Goal: Information Seeking & Learning: Learn about a topic

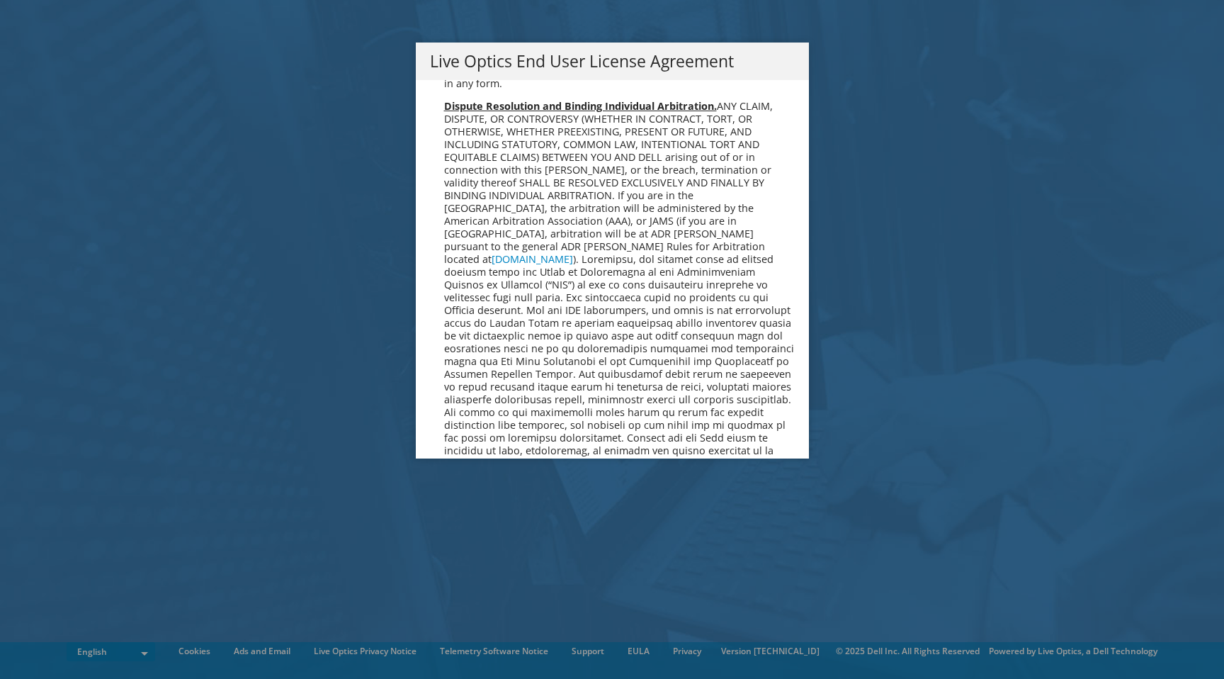
scroll to position [5191, 0]
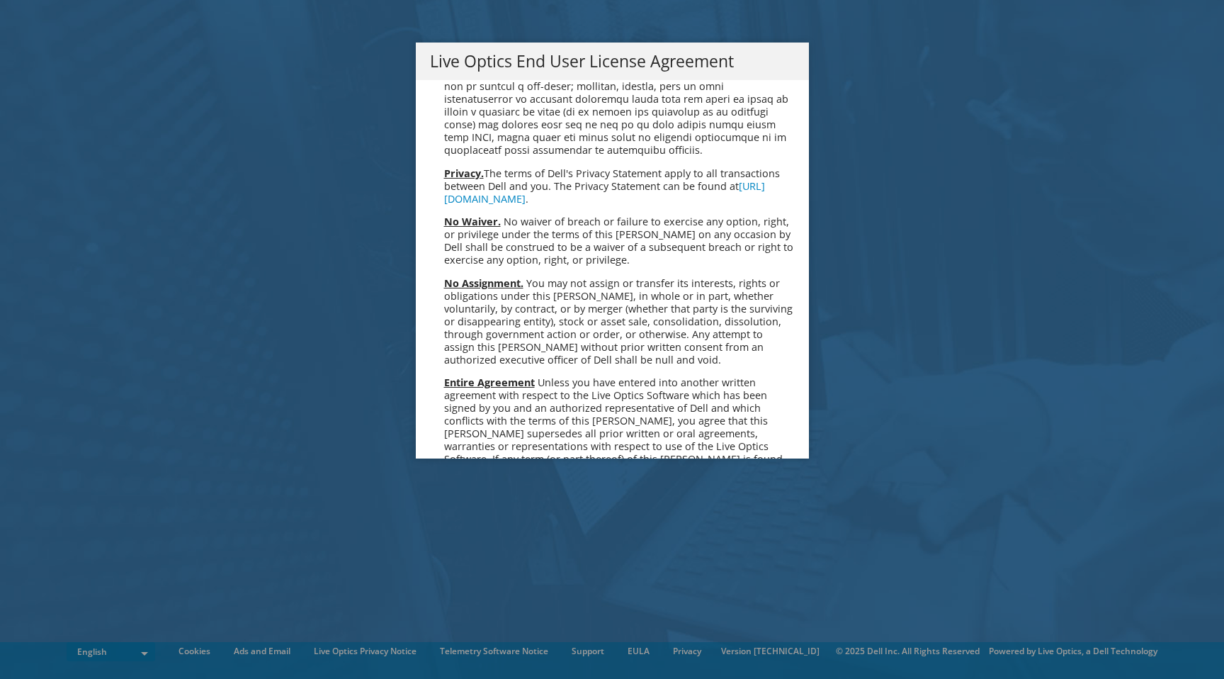
click at [464, 591] on link "Accept" at bounding box center [466, 608] width 72 height 34
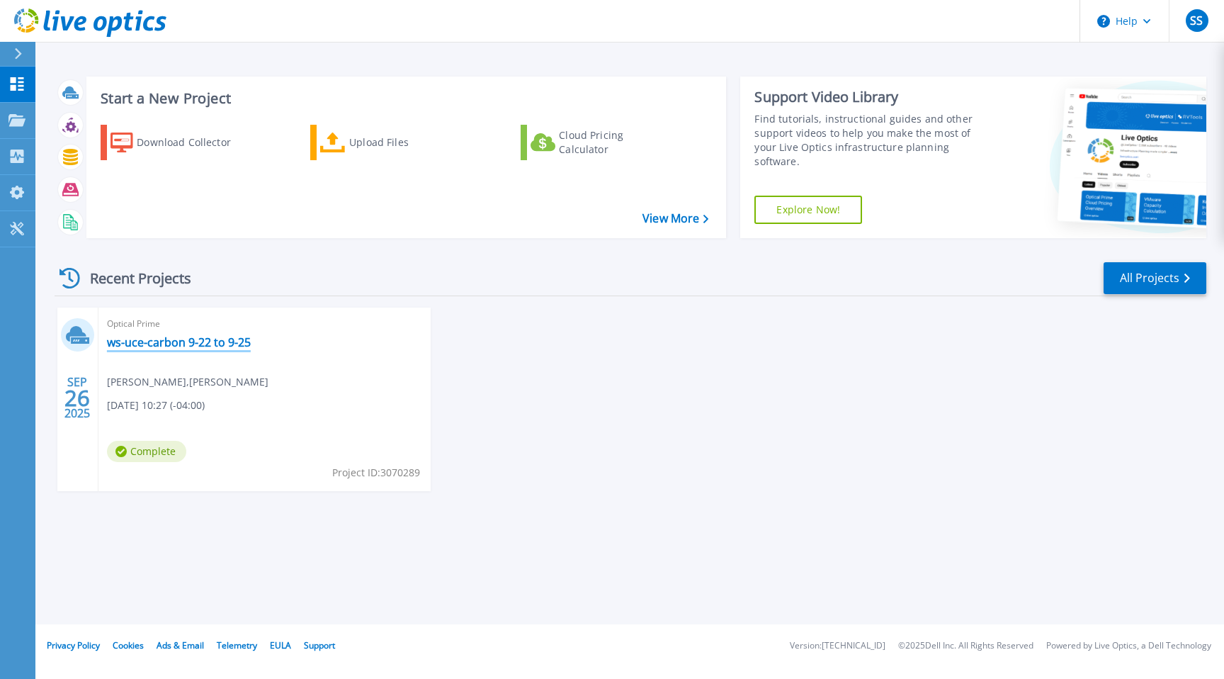
click at [194, 339] on link "ws-uce-carbon 9-22 to 9-25" at bounding box center [179, 342] width 144 height 14
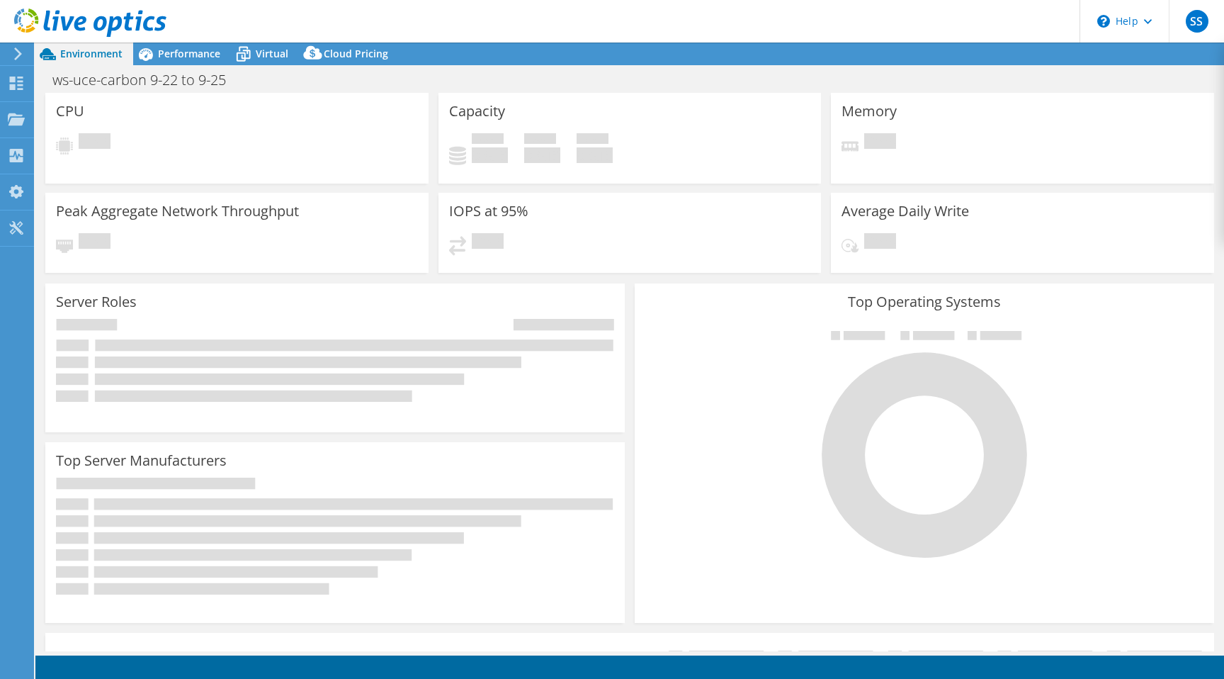
select select "USD"
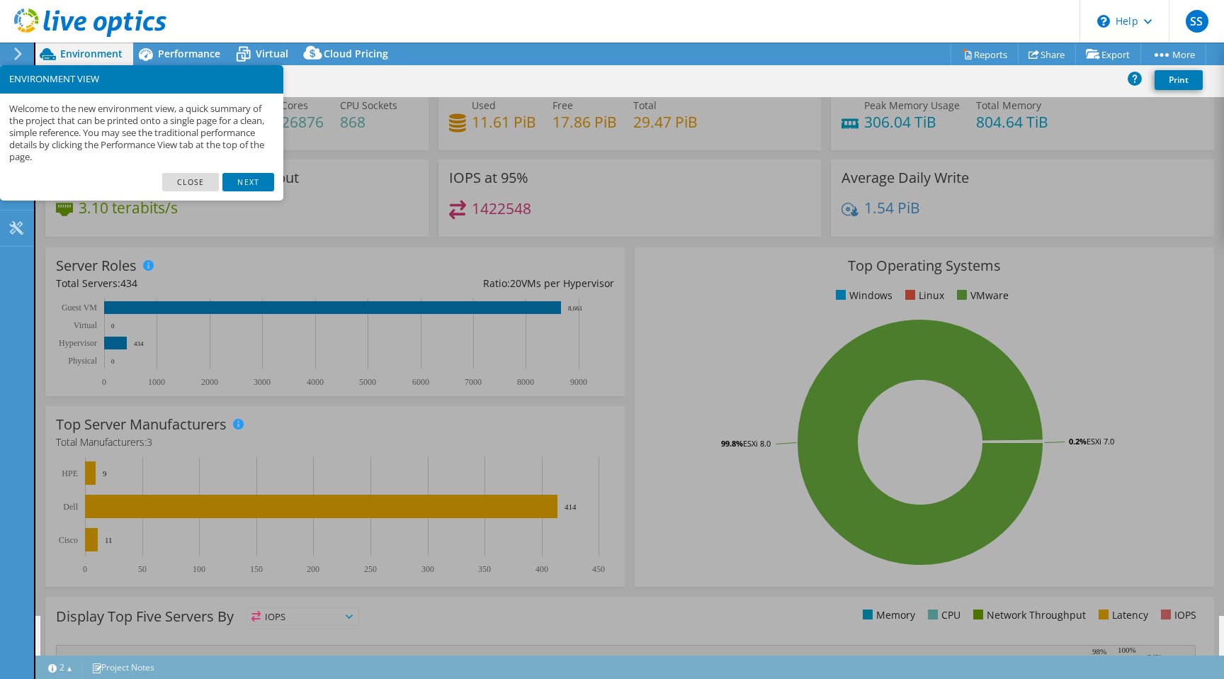
scroll to position [41, 0]
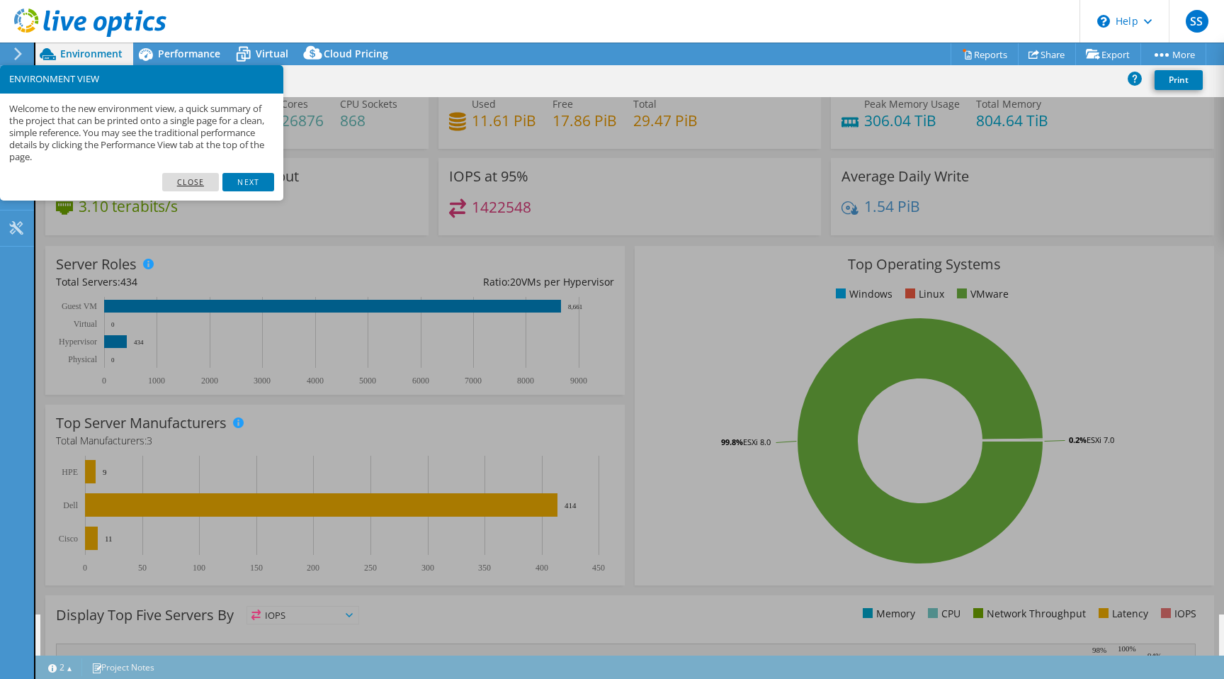
click at [193, 186] on link "Close" at bounding box center [190, 182] width 57 height 18
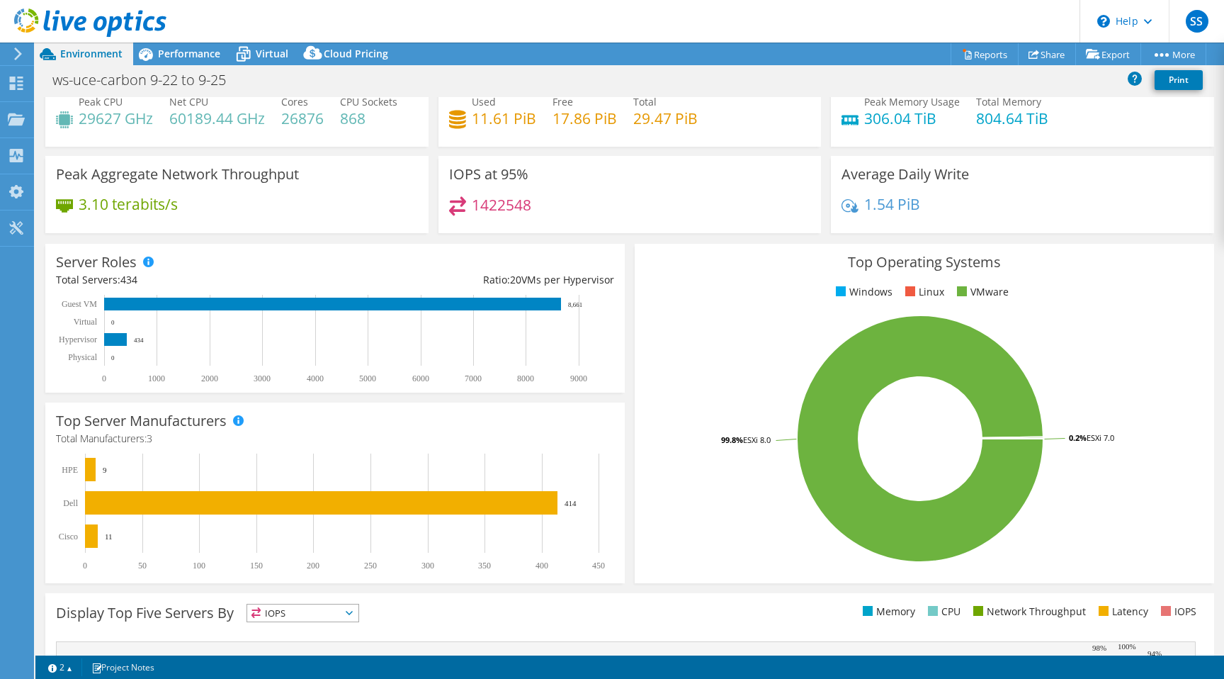
scroll to position [0, 0]
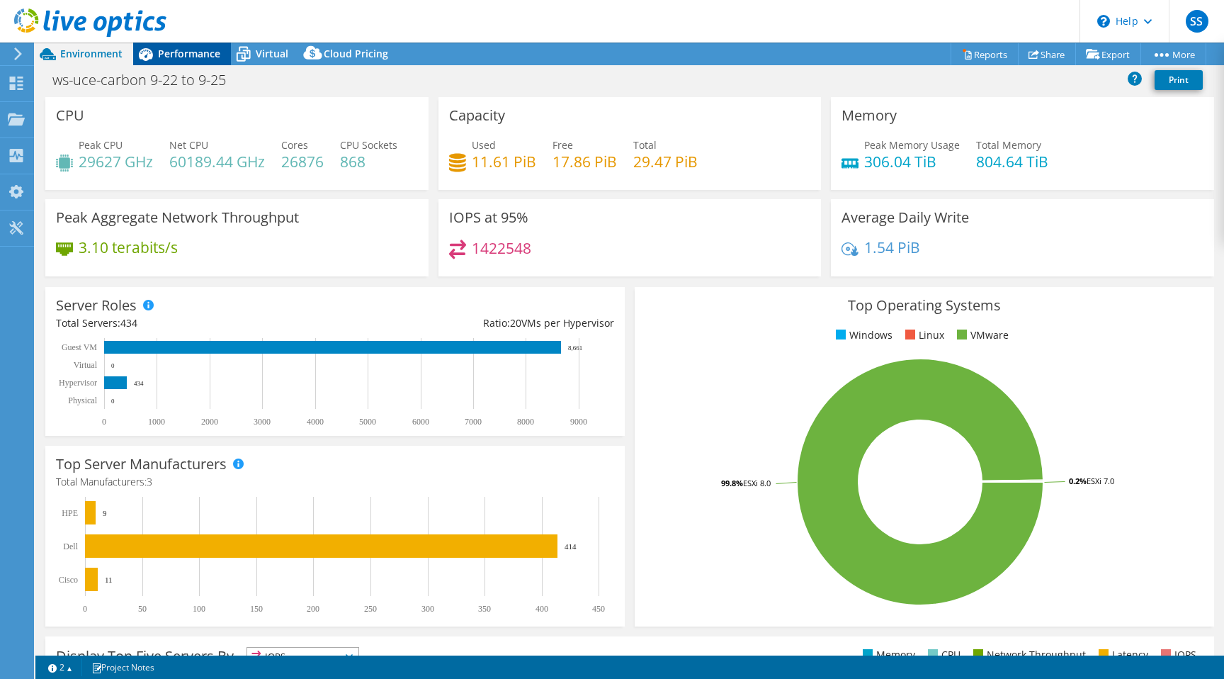
click at [197, 51] on span "Performance" at bounding box center [189, 53] width 62 height 13
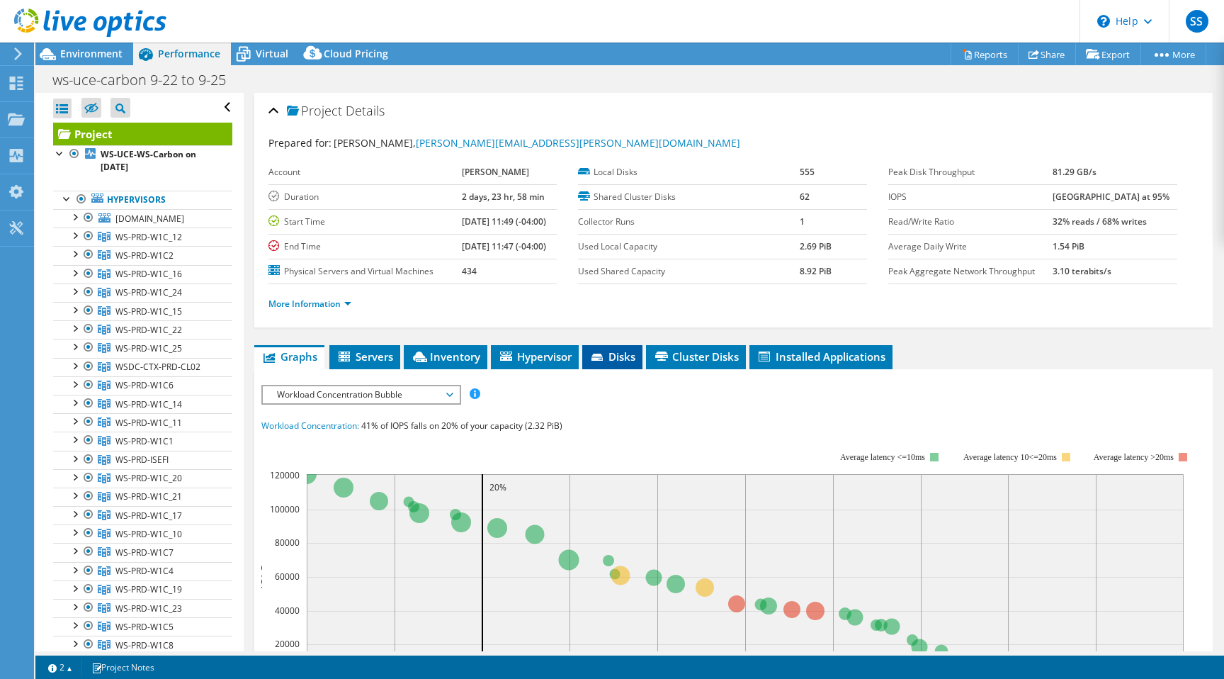
click at [624, 357] on span "Disks" at bounding box center [612, 356] width 46 height 14
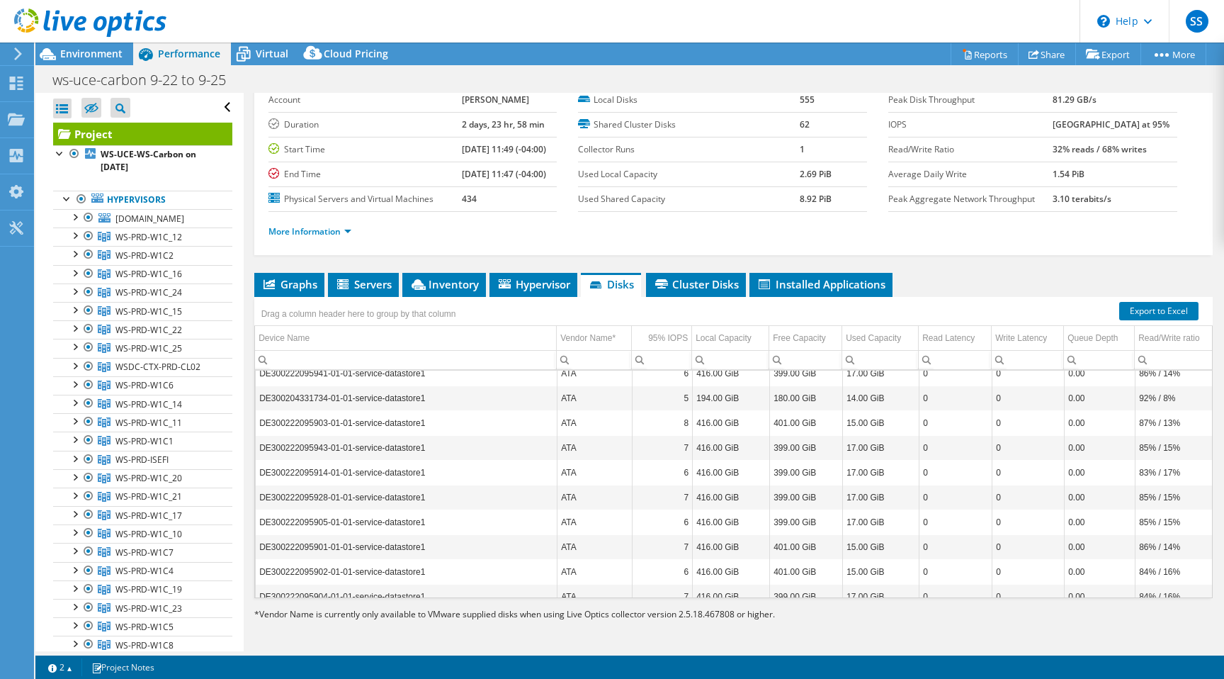
scroll to position [2887, 123]
click at [699, 282] on span "Cluster Disks" at bounding box center [696, 284] width 86 height 14
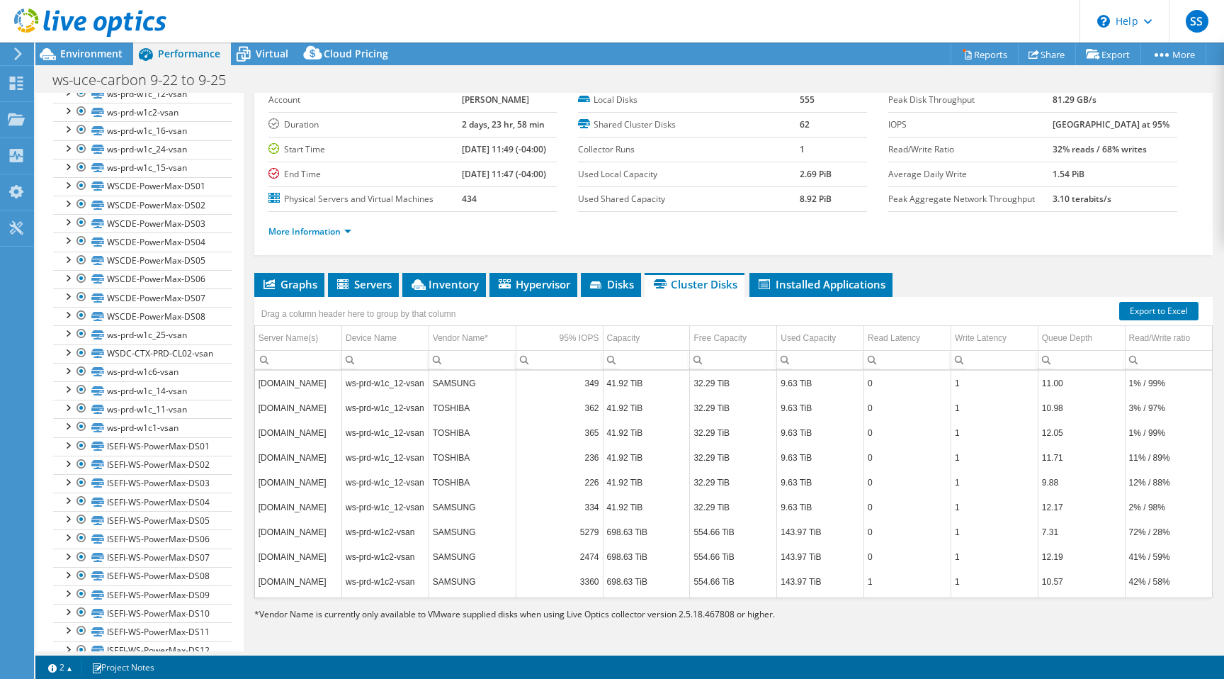
scroll to position [1553, 0]
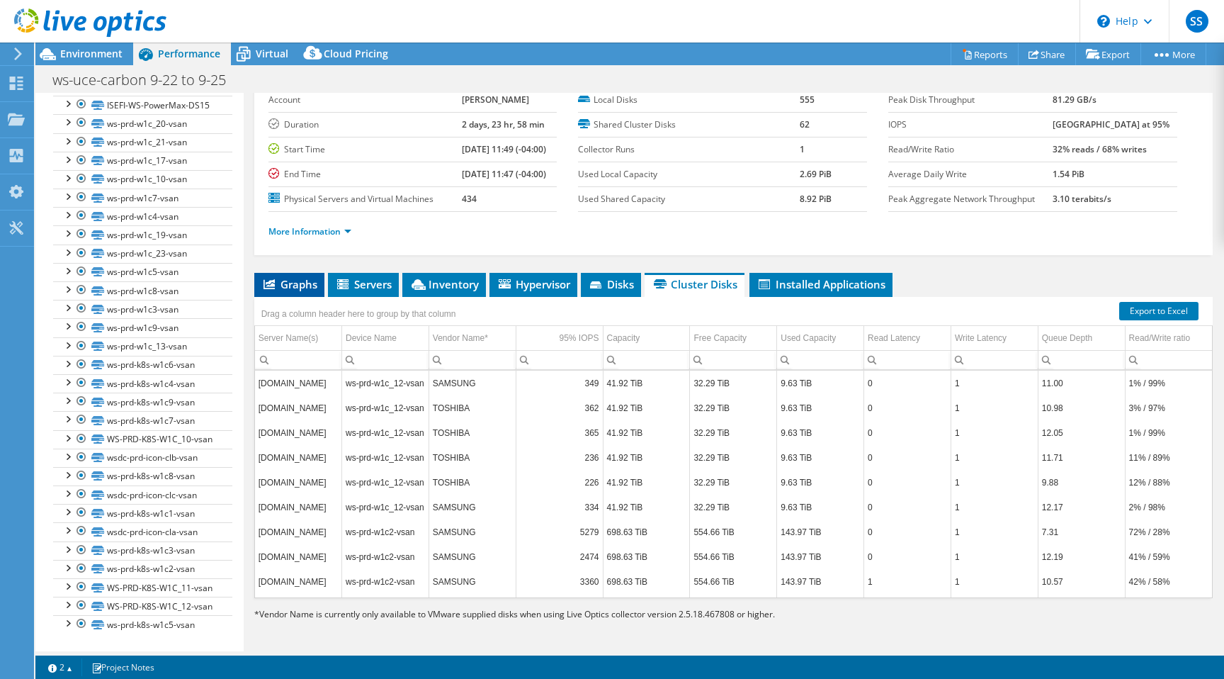
click at [310, 280] on span "Graphs" at bounding box center [289, 284] width 56 height 14
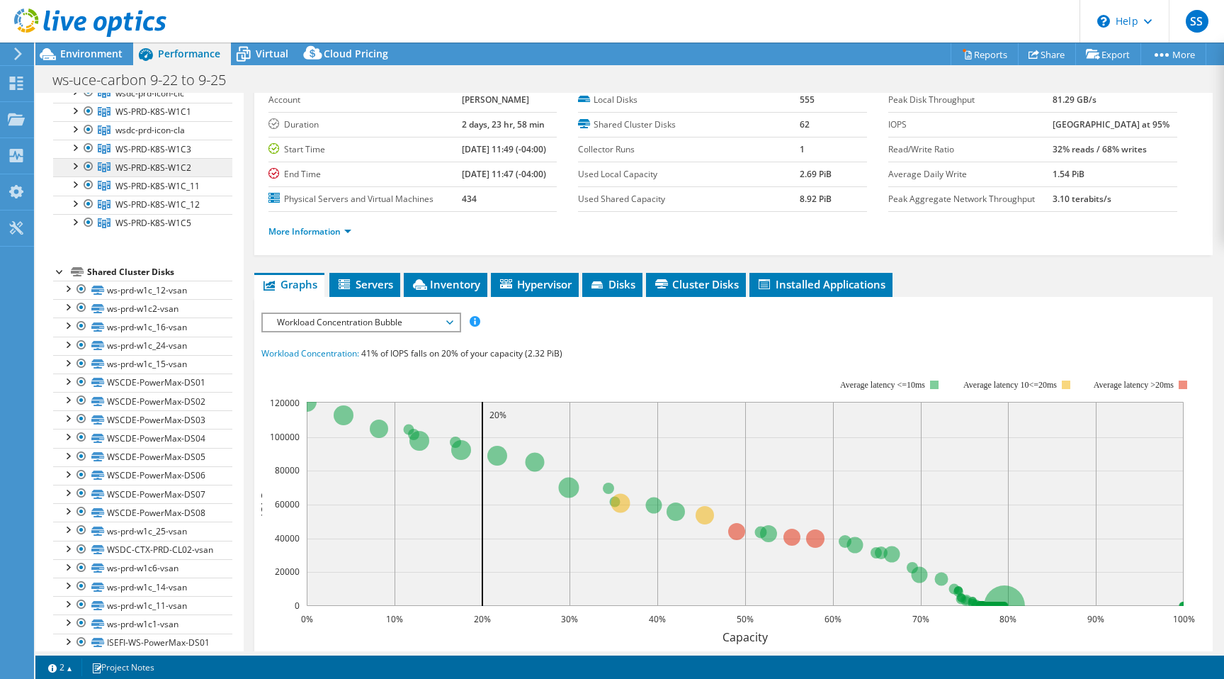
scroll to position [0, 0]
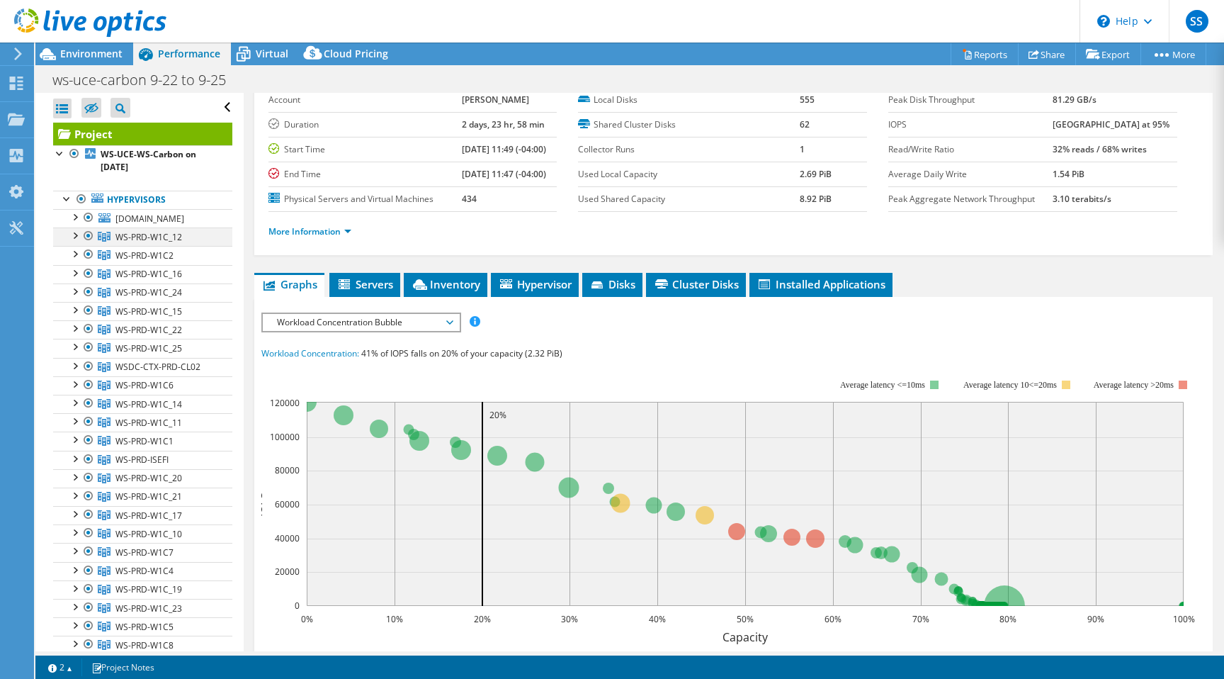
click at [76, 239] on div at bounding box center [74, 234] width 14 height 14
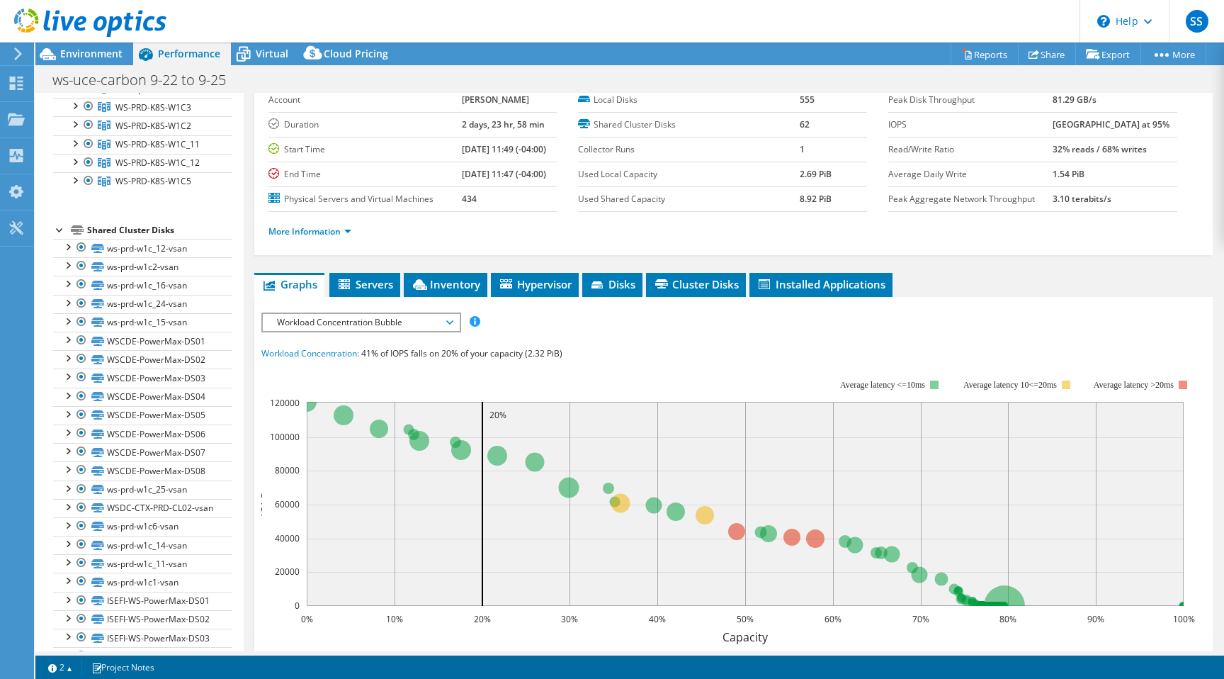
scroll to position [905, 0]
click at [71, 249] on div at bounding box center [67, 250] width 14 height 14
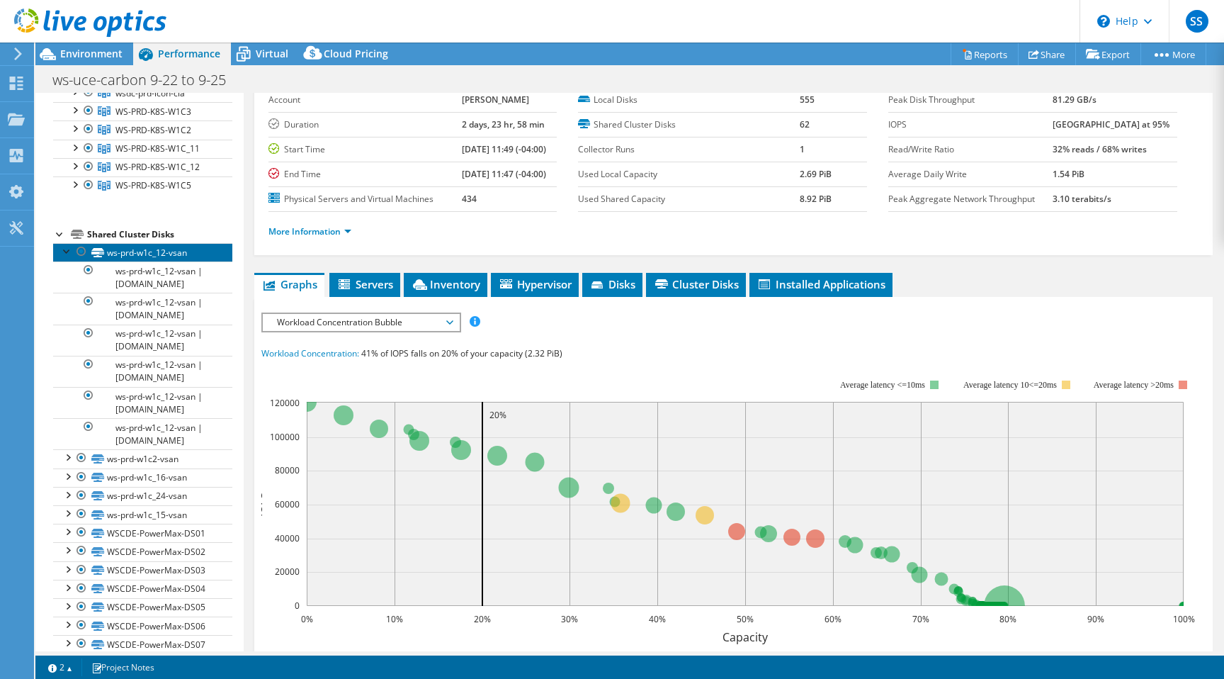
click at [162, 249] on link "ws-prd-w1c_12-vsan" at bounding box center [142, 252] width 179 height 18
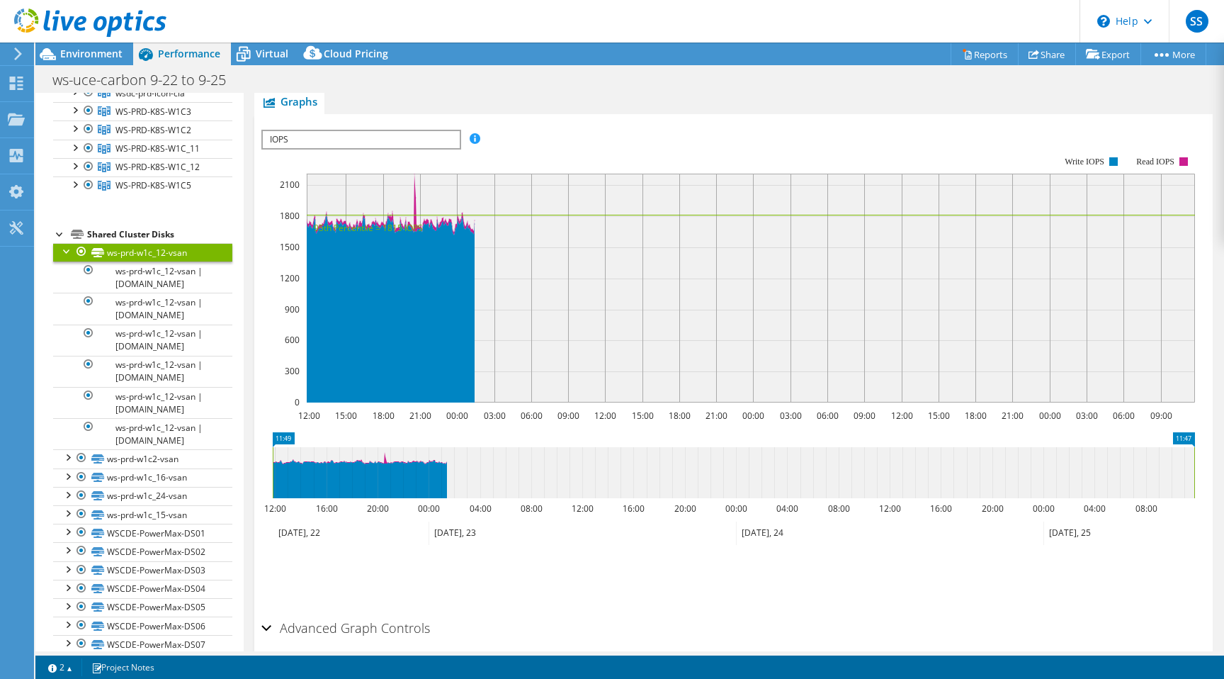
scroll to position [348, 0]
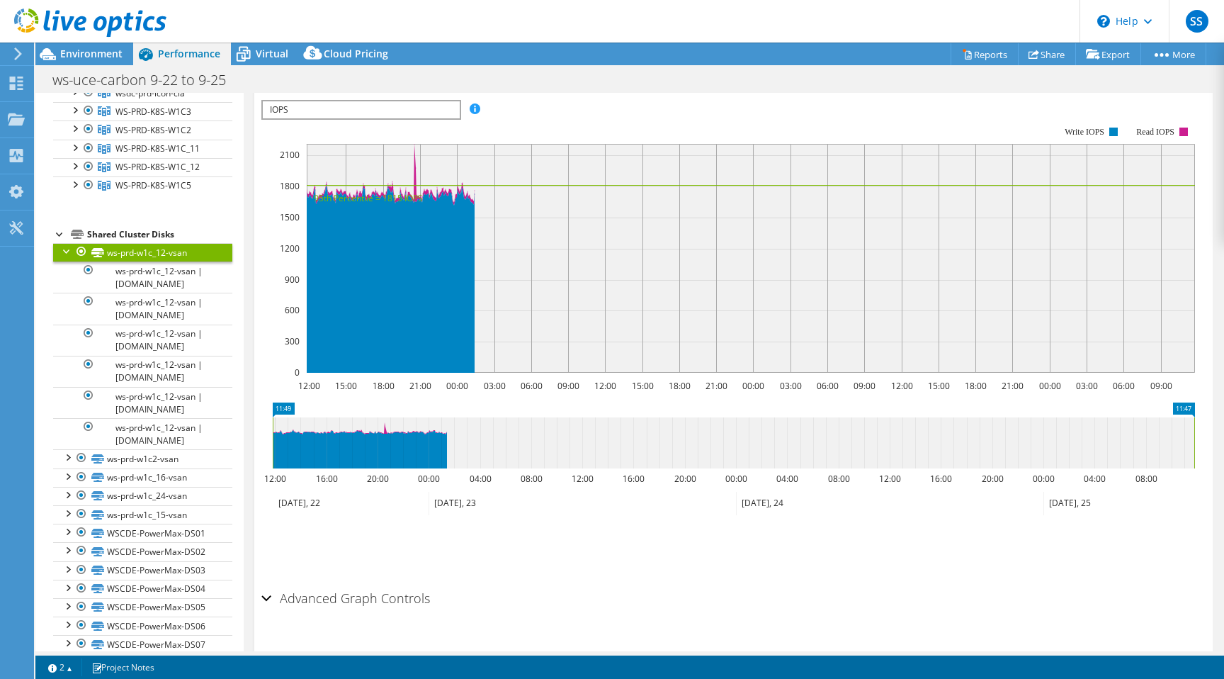
click at [267, 584] on div "Advanced Graph Controls" at bounding box center [733, 599] width 944 height 30
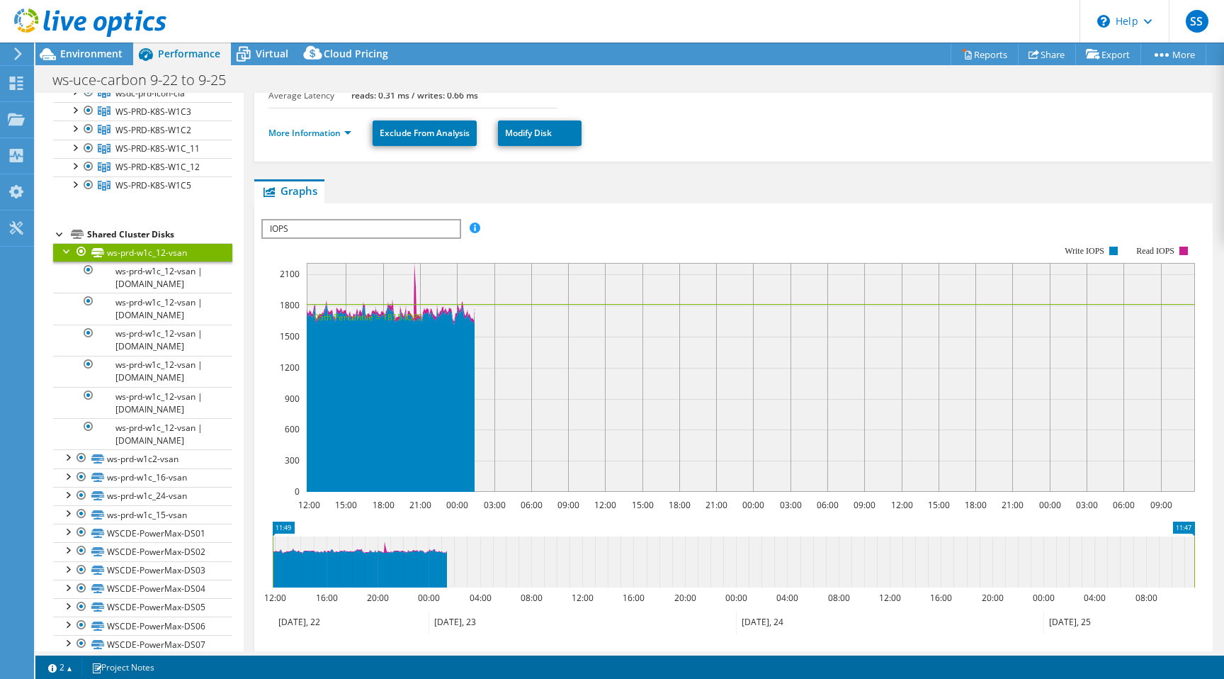
scroll to position [215, 0]
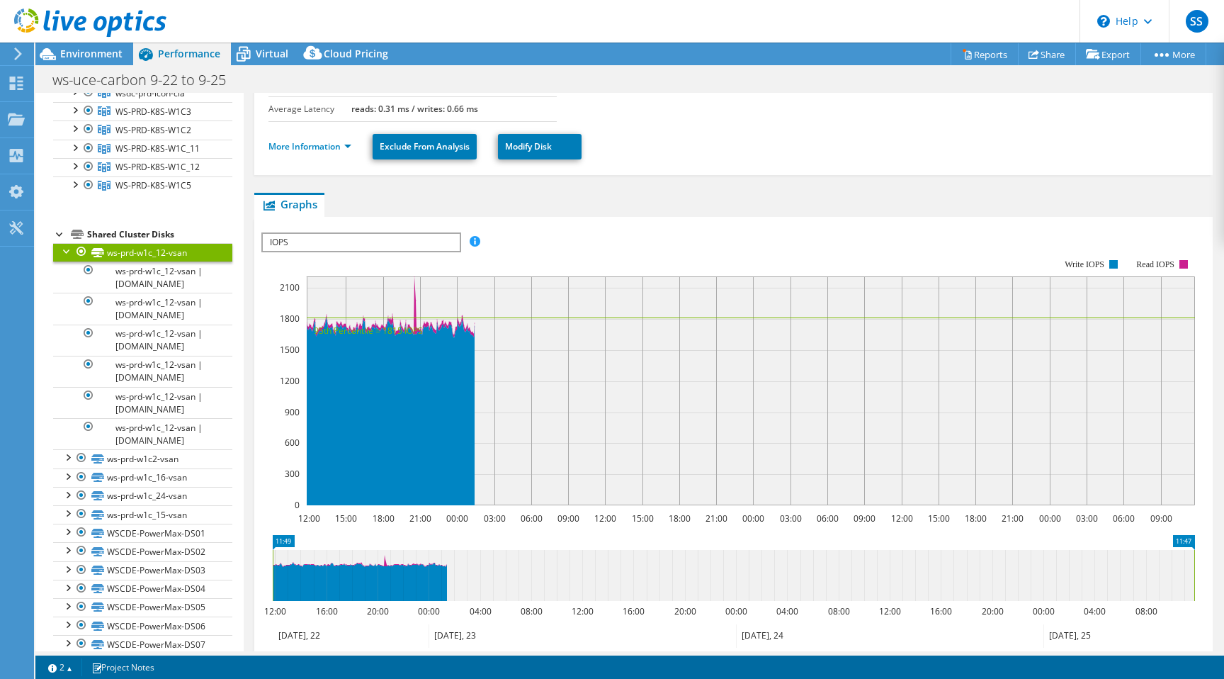
click at [366, 234] on span "IOPS" at bounding box center [361, 242] width 196 height 17
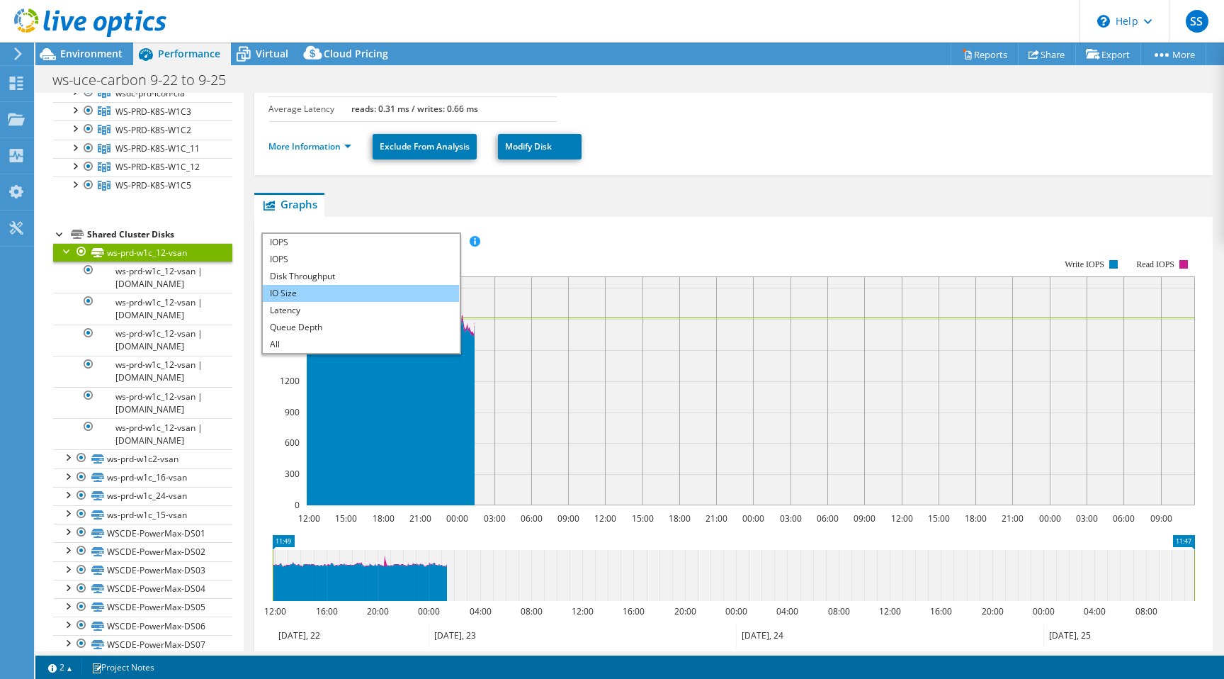
click at [320, 285] on li "IO Size" at bounding box center [361, 293] width 196 height 17
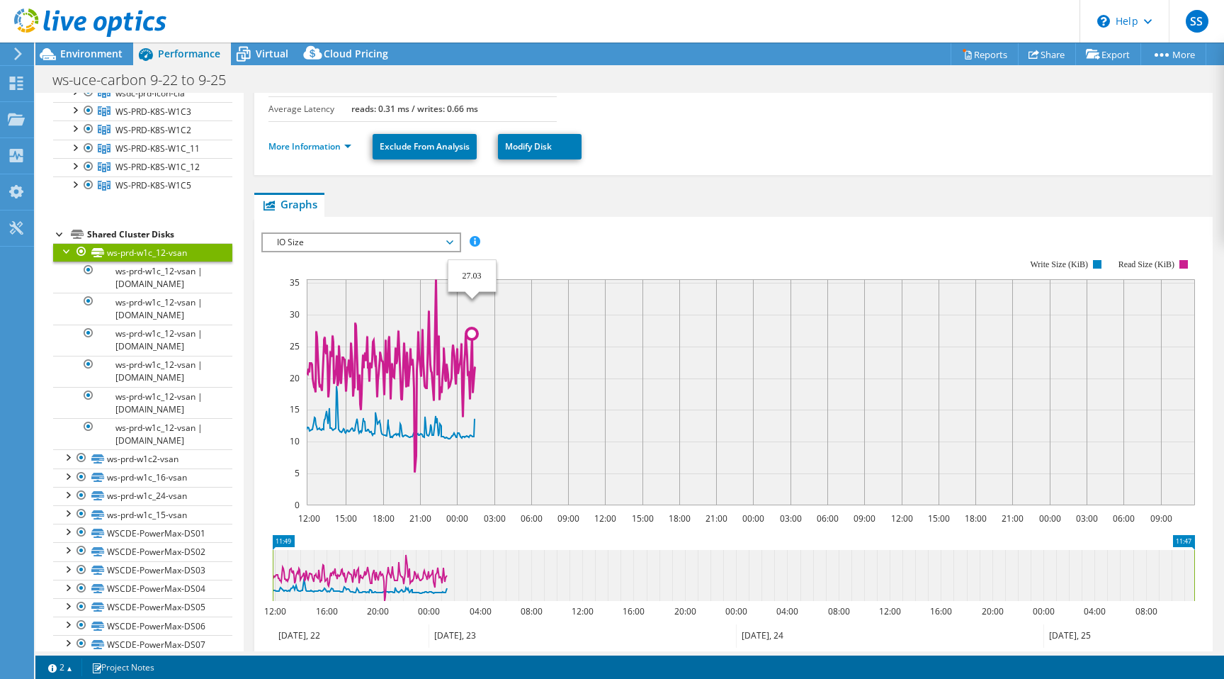
drag, startPoint x: 307, startPoint y: 251, endPoint x: 471, endPoint y: 296, distance: 170.5
click at [471, 296] on icon "12:00 15:00 18:00 21:00 00:00 03:00 06:00 09:00 12:00 15:00 18:00 21:00 00:00 0…" at bounding box center [733, 382] width 944 height 283
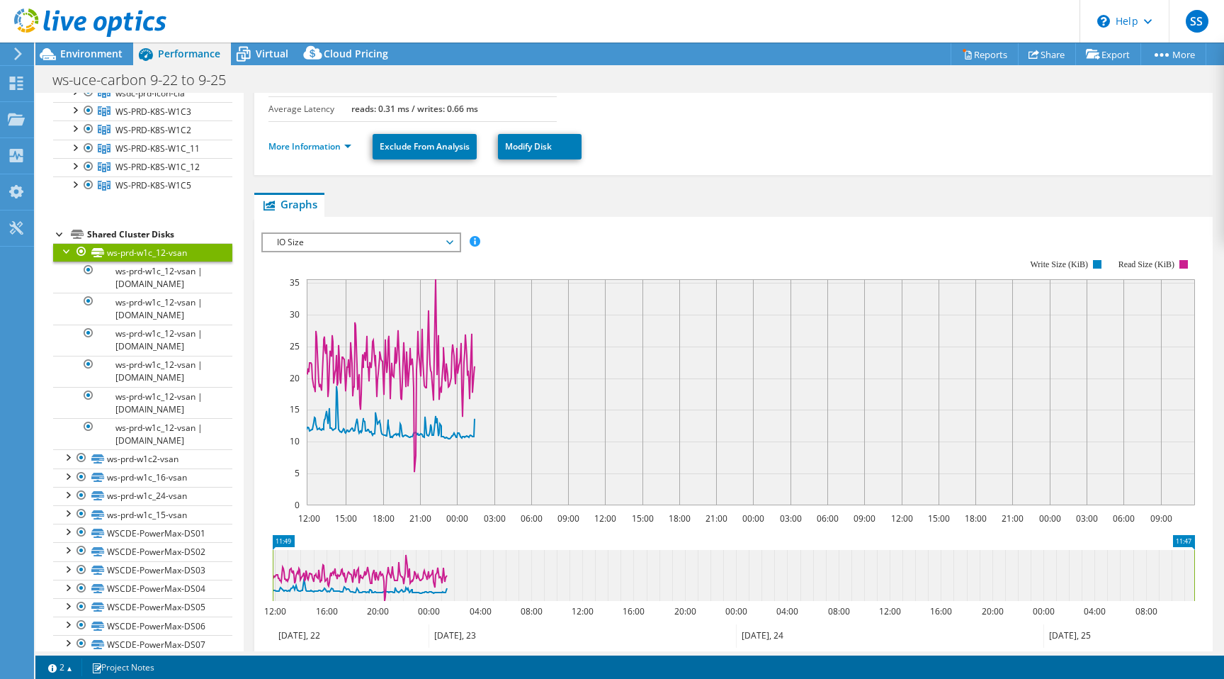
click at [448, 234] on span "IO Size" at bounding box center [361, 242] width 182 height 17
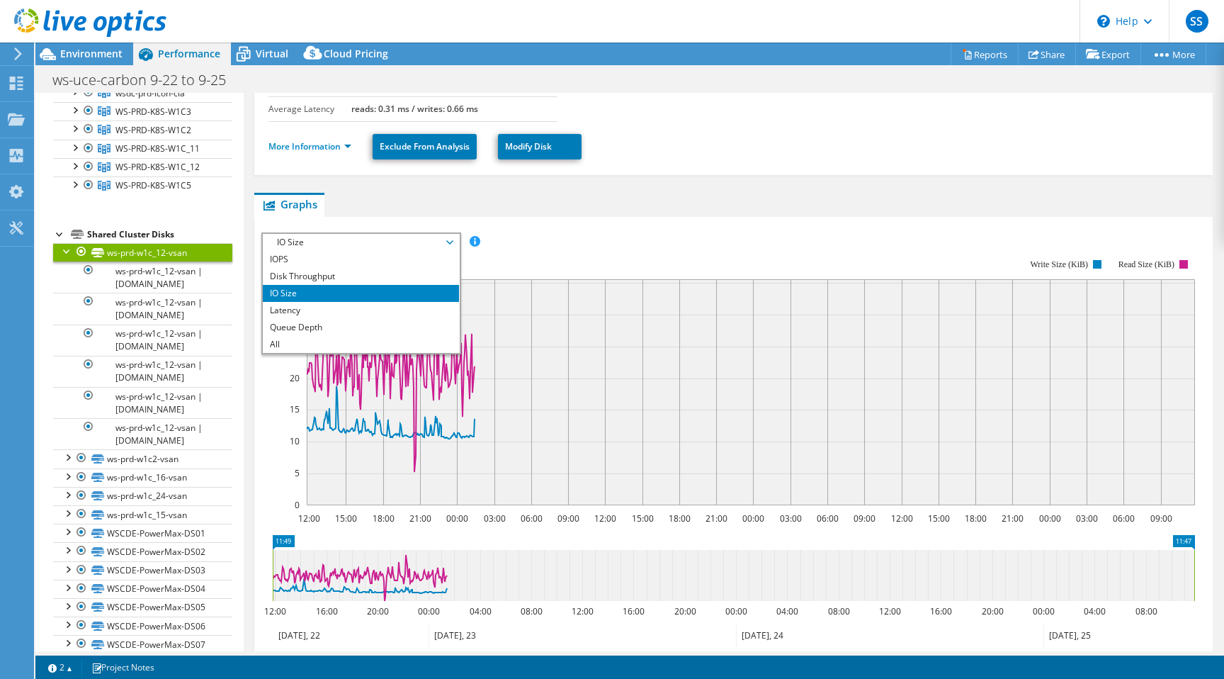
click at [638, 232] on div "IOPS Disk Throughput IO Size Latency Queue Depth CPU Percentage Memory Page Fau…" at bounding box center [733, 241] width 944 height 19
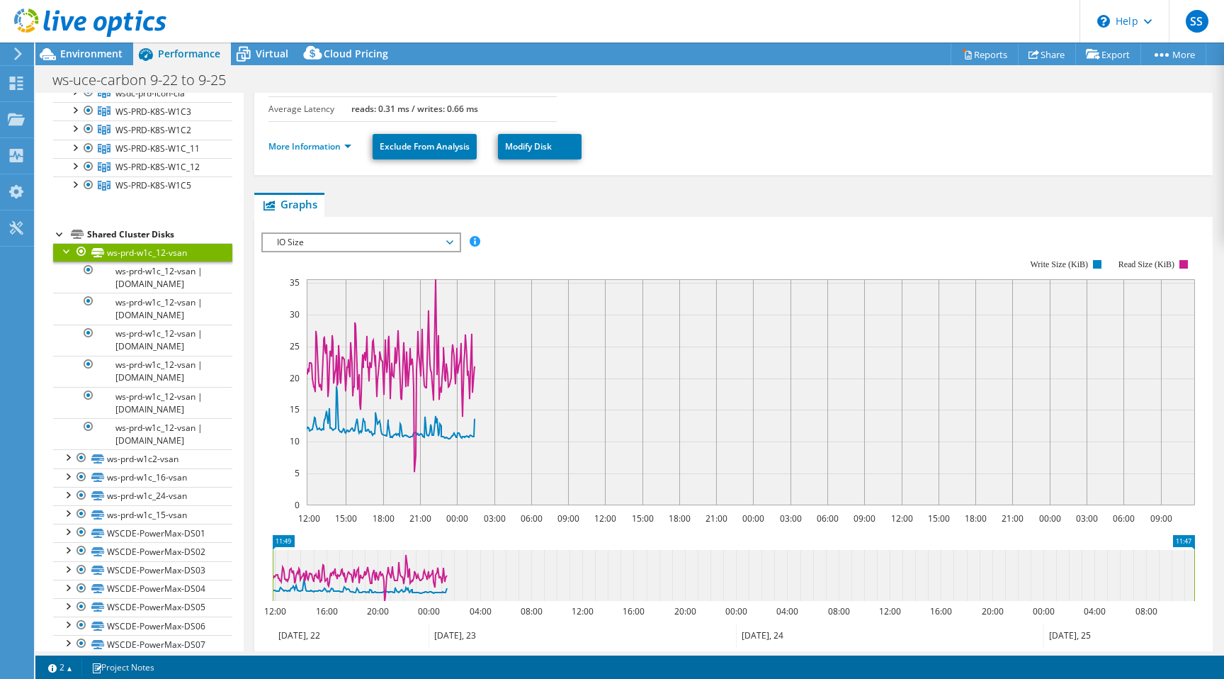
click at [420, 225] on div "IOPS Disk Throughput IO Size Latency Queue Depth CPU Percentage Memory Page Fau…" at bounding box center [733, 470] width 944 height 491
click at [414, 234] on span "IO Size" at bounding box center [361, 242] width 182 height 17
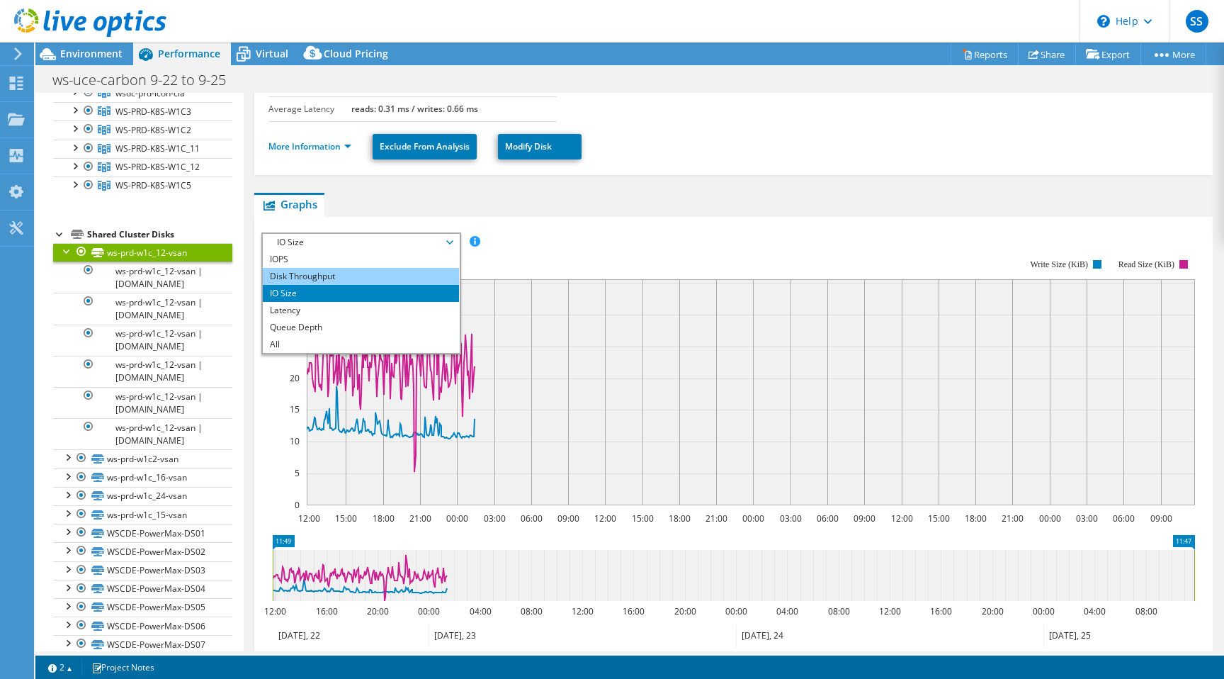
click at [383, 268] on li "Disk Throughput" at bounding box center [361, 276] width 196 height 17
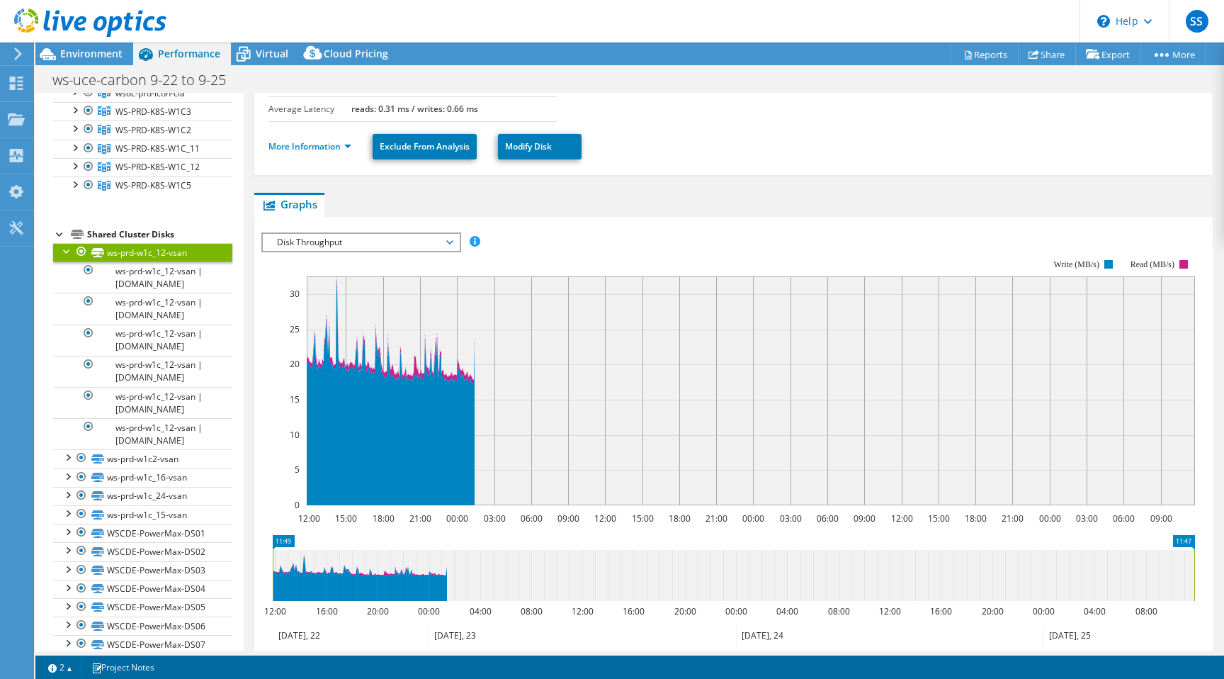
click at [422, 234] on span "Disk Throughput" at bounding box center [361, 242] width 182 height 17
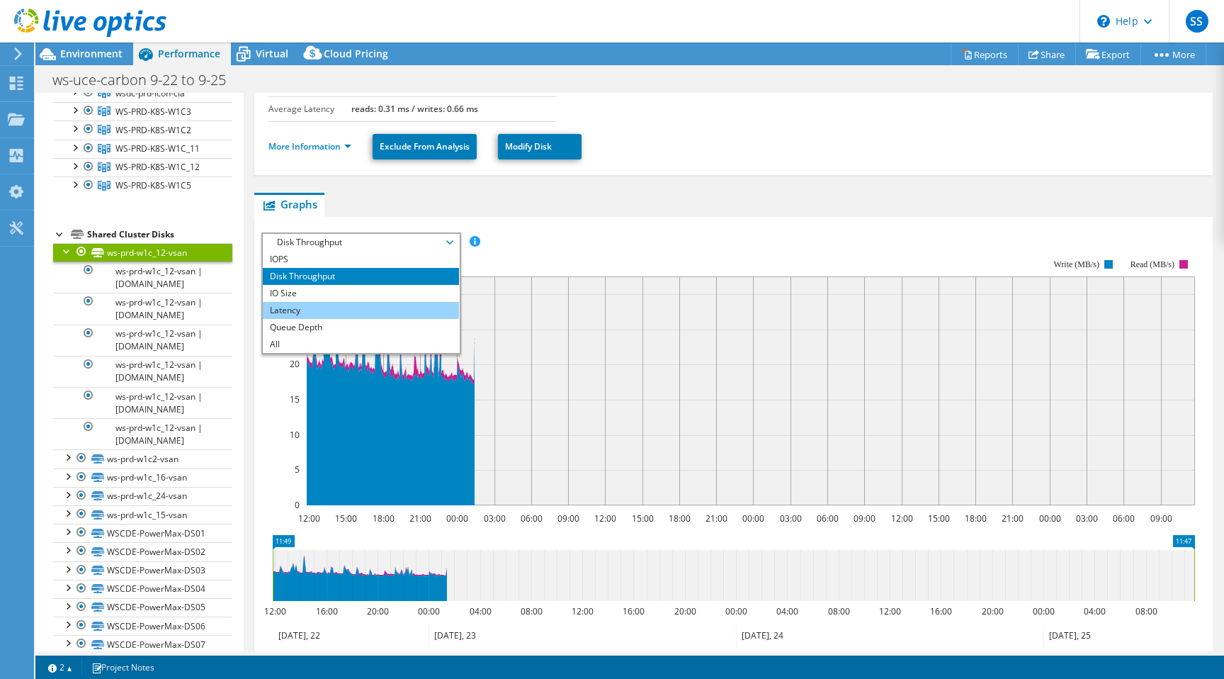
click at [372, 302] on li "Latency" at bounding box center [361, 310] width 196 height 17
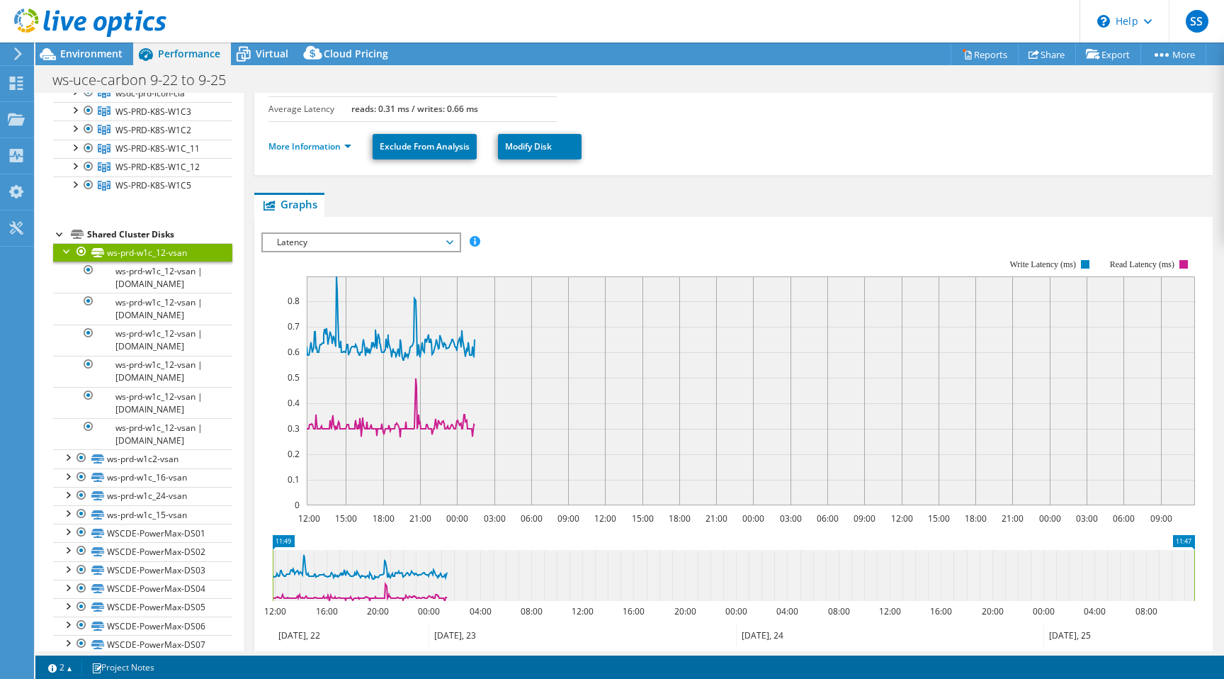
click at [383, 234] on span "Latency" at bounding box center [361, 242] width 182 height 17
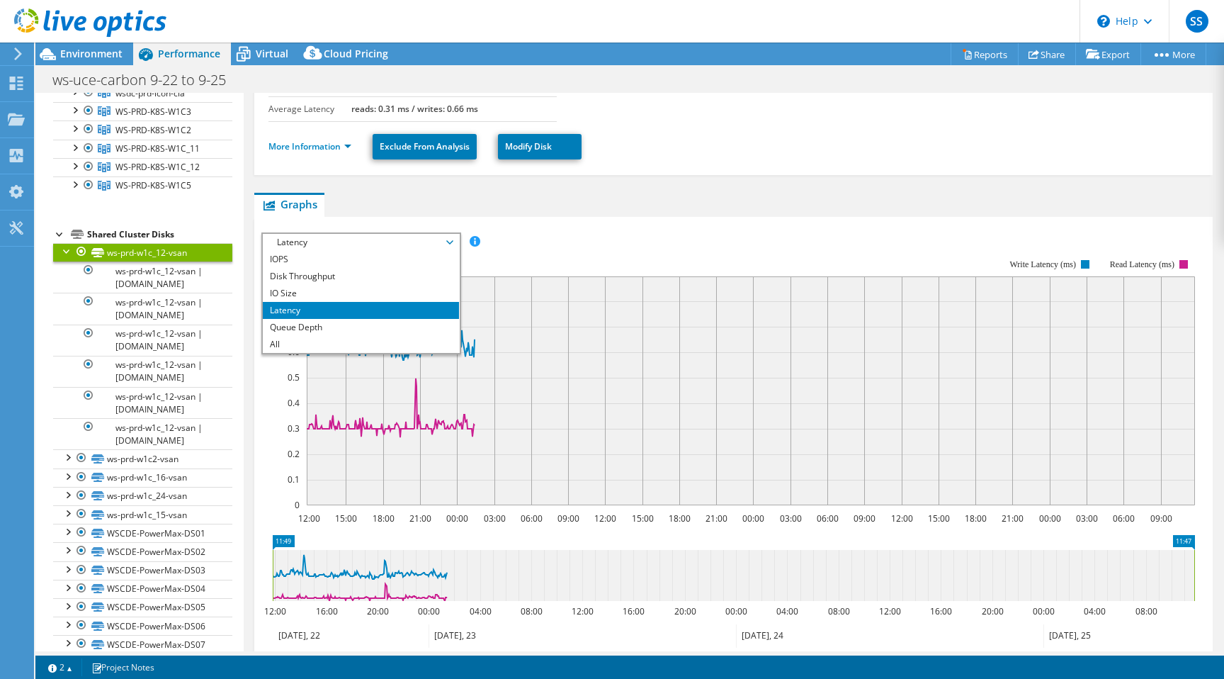
click at [840, 225] on div "IOPS Disk Throughput IO Size Latency Queue Depth CPU Percentage Memory Page Fau…" at bounding box center [733, 470] width 944 height 491
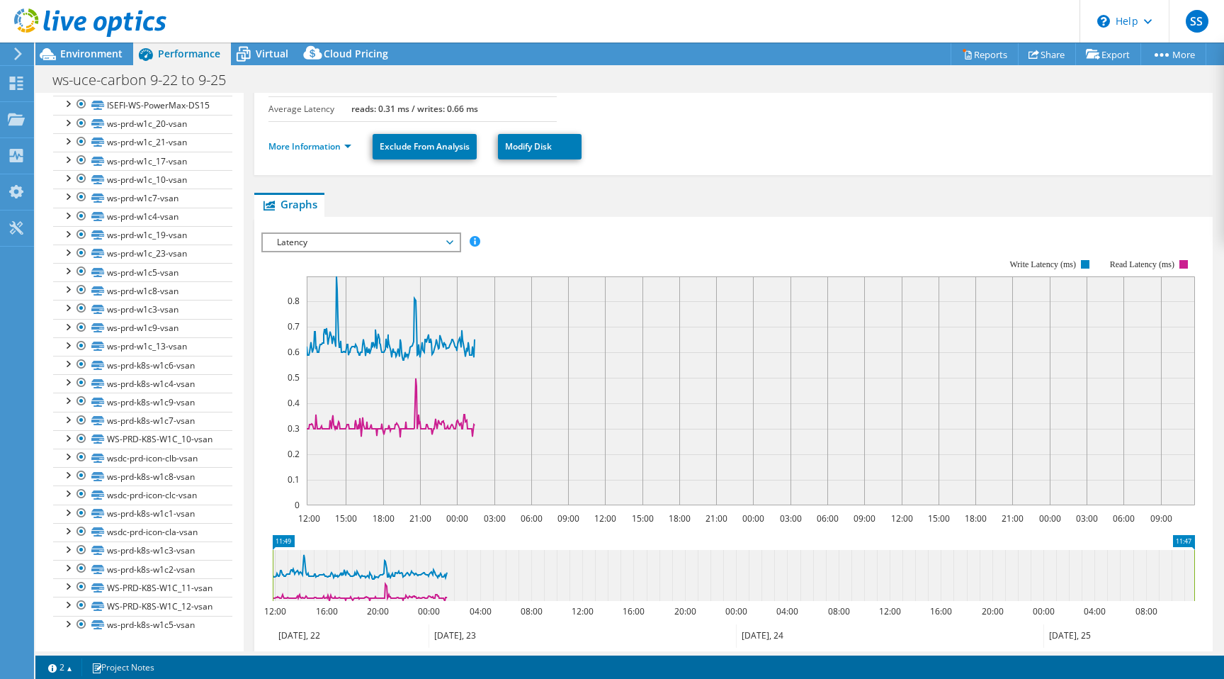
scroll to position [1850, 0]
click at [173, 535] on link "wsdc-prd-icon-cla-vsan" at bounding box center [142, 533] width 179 height 18
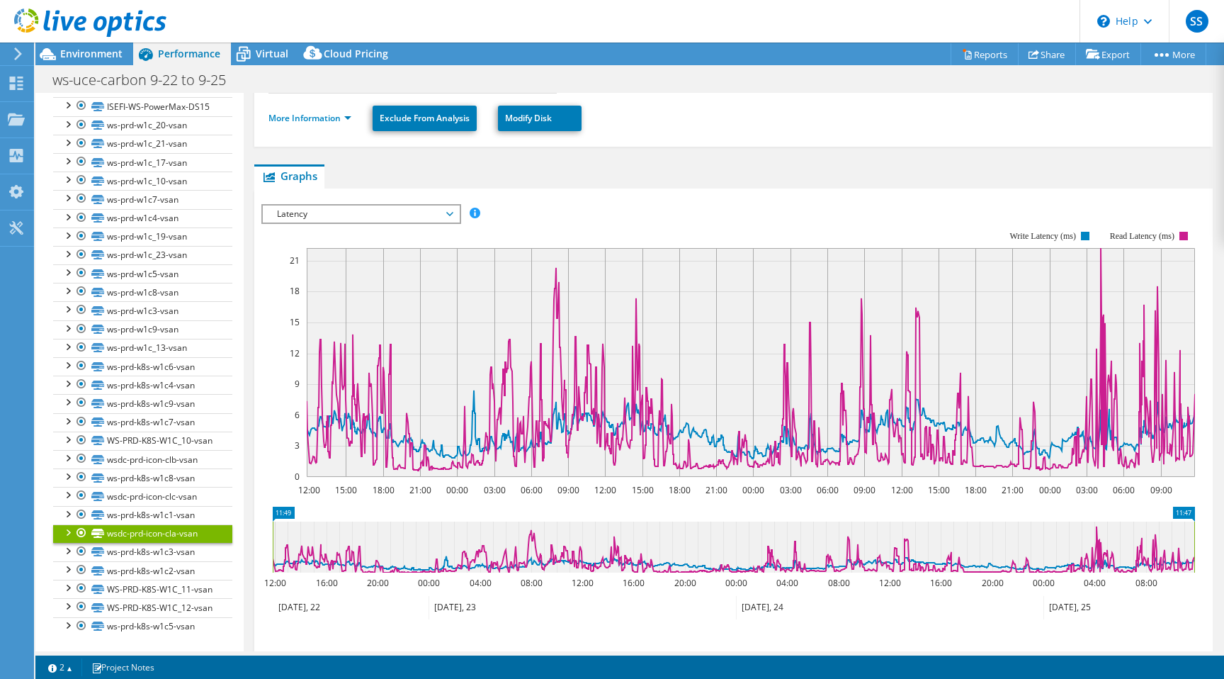
click at [381, 215] on span "Latency" at bounding box center [361, 213] width 182 height 17
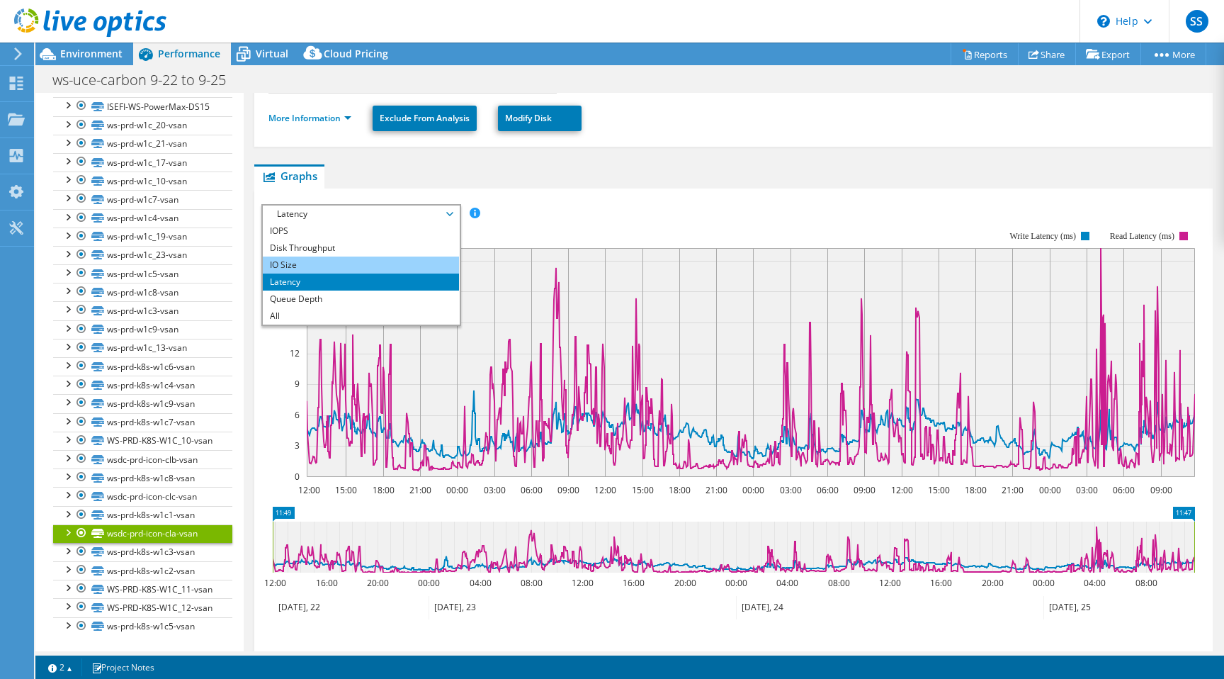
click at [358, 259] on li "IO Size" at bounding box center [361, 264] width 196 height 17
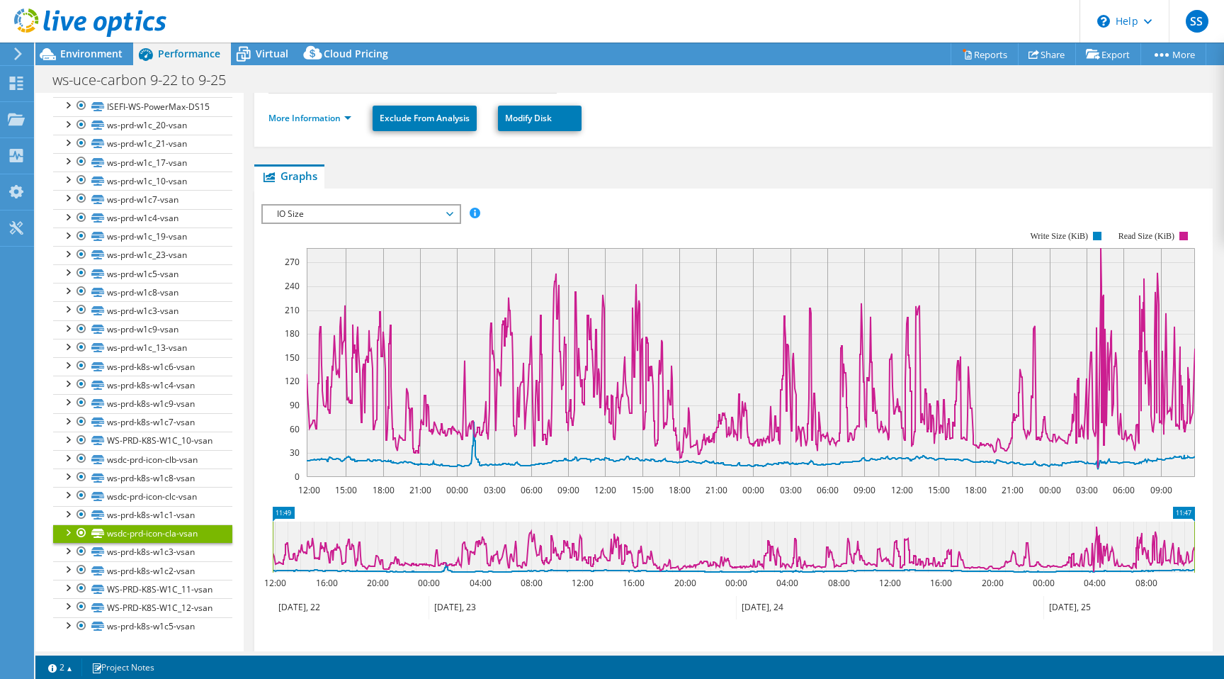
click at [337, 213] on span "IO Size" at bounding box center [361, 213] width 182 height 17
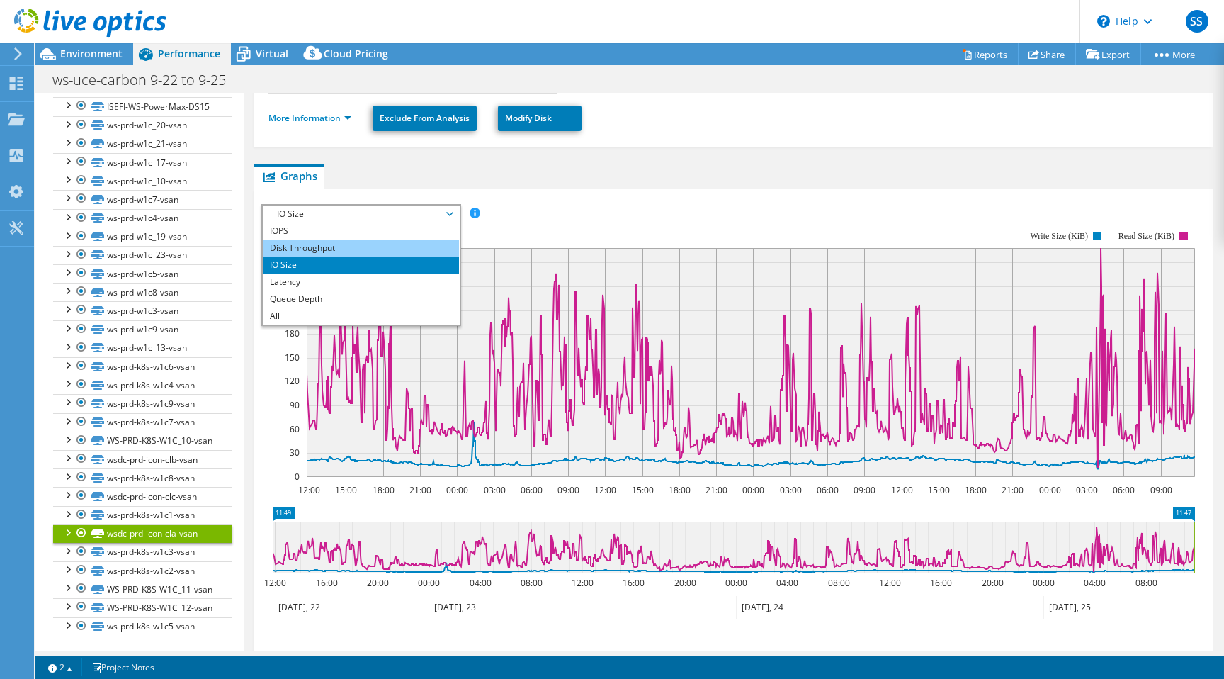
click at [334, 247] on li "Disk Throughput" at bounding box center [361, 247] width 196 height 17
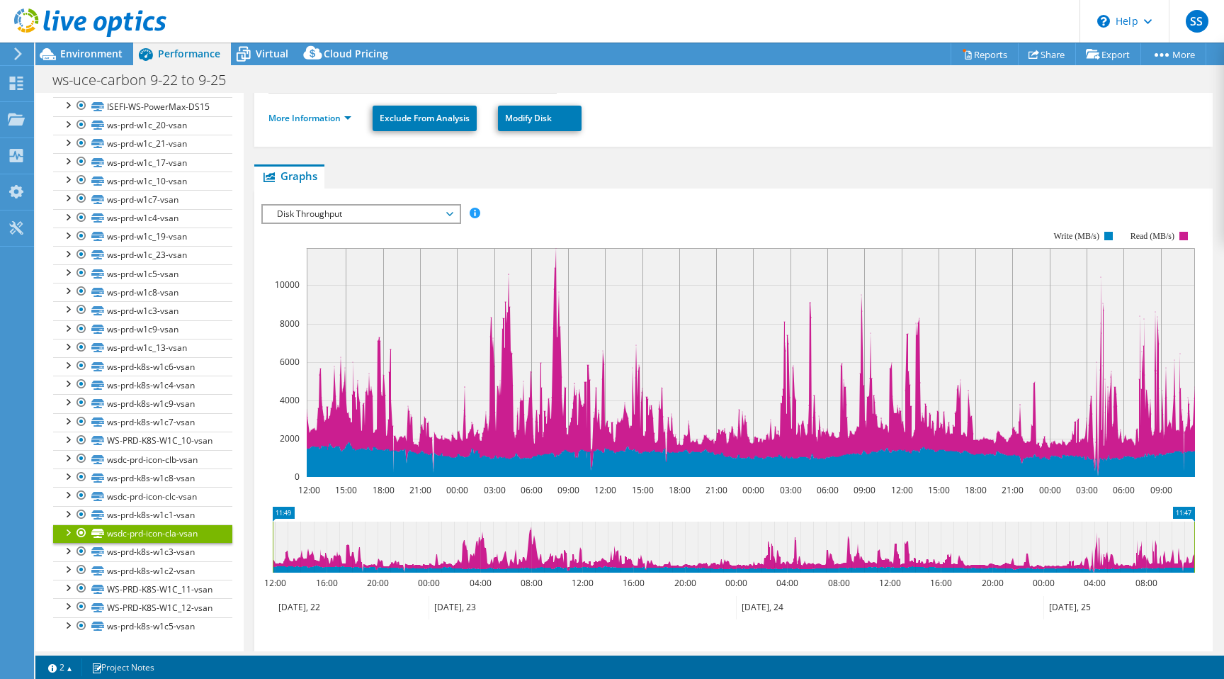
click at [793, 193] on div "IOPS Disk Throughput IO Size Latency Queue Depth CPU Percentage Memory Page Fau…" at bounding box center [733, 437] width 944 height 499
